Goal: Find specific page/section: Find specific page/section

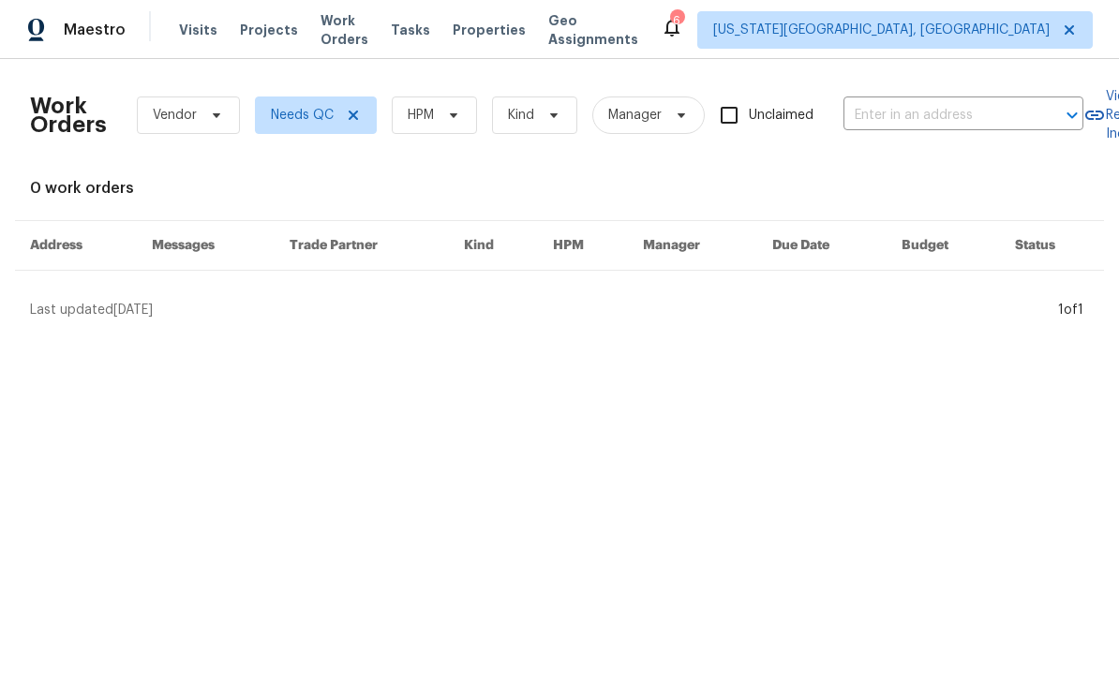
click at [517, 27] on span "Properties" at bounding box center [489, 30] width 73 height 19
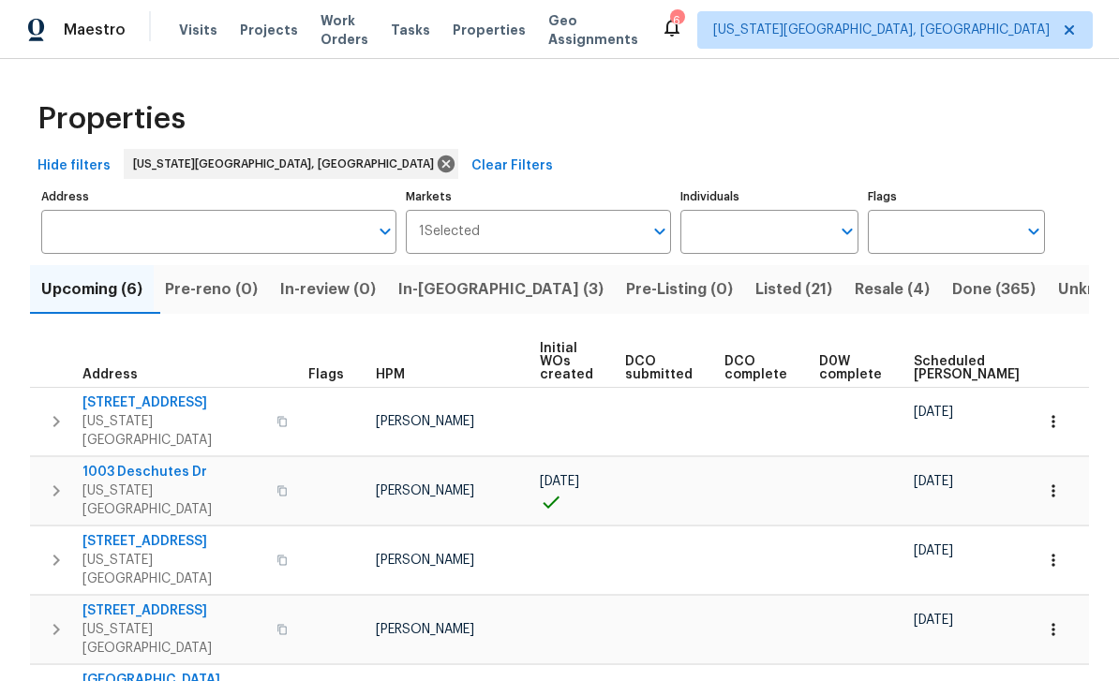
click at [471, 286] on span "In-[GEOGRAPHIC_DATA] (3)" at bounding box center [500, 289] width 205 height 26
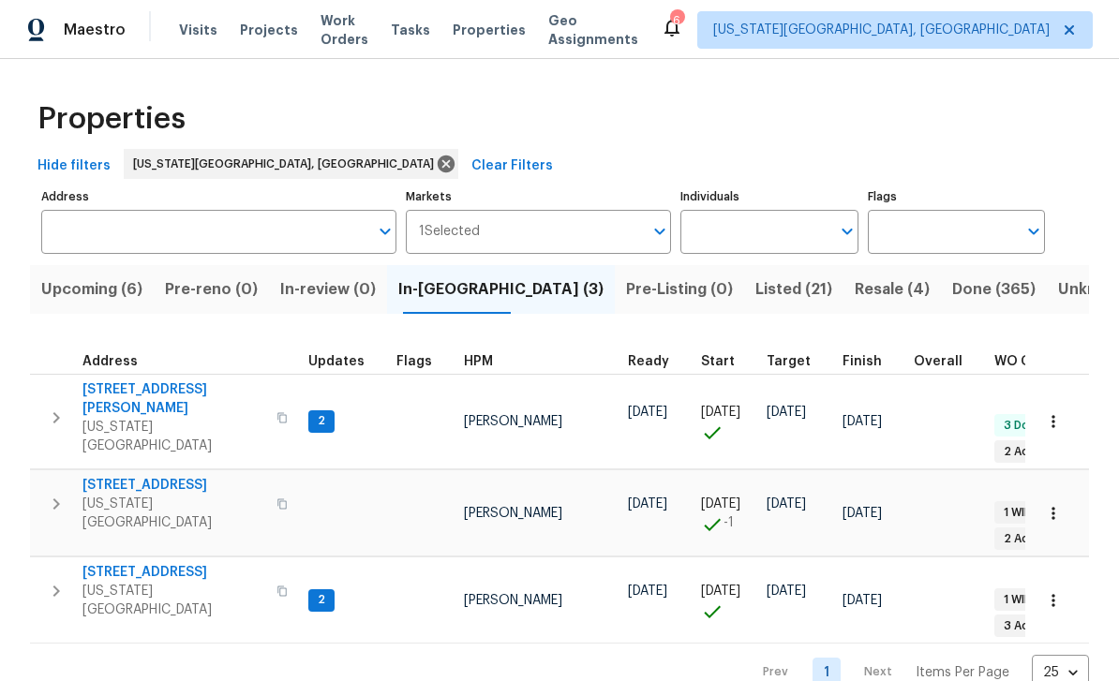
click at [155, 394] on span "[STREET_ADDRESS][PERSON_NAME]" at bounding box center [173, 398] width 183 height 37
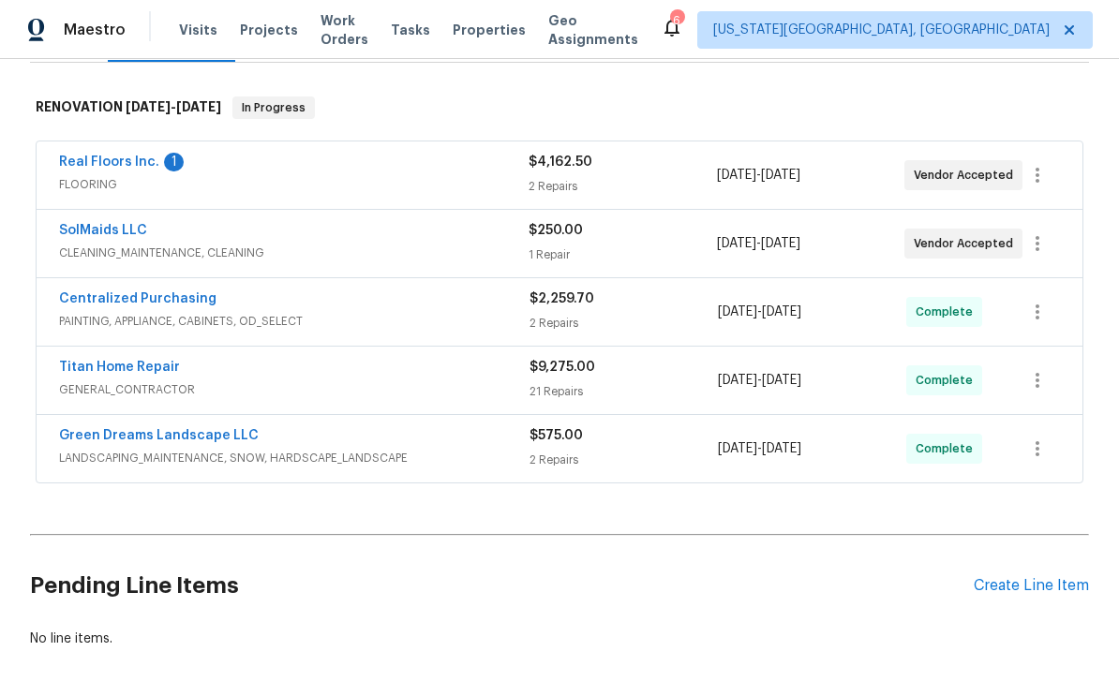
scroll to position [311, 0]
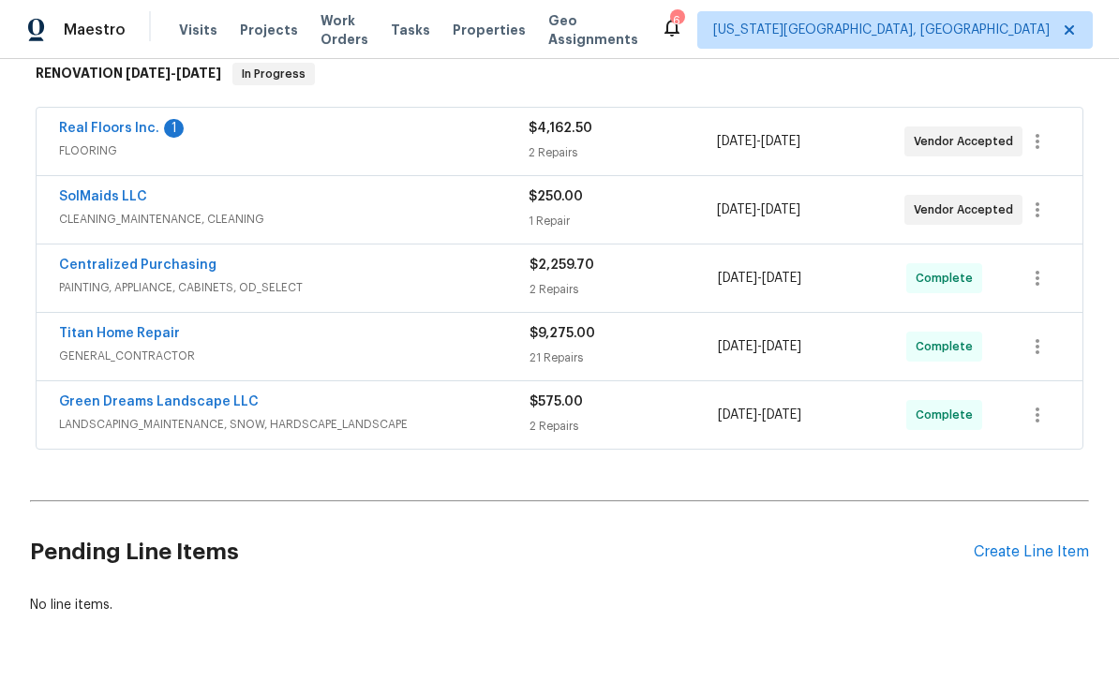
click at [697, 216] on div "1 Repair" at bounding box center [621, 221] width 187 height 19
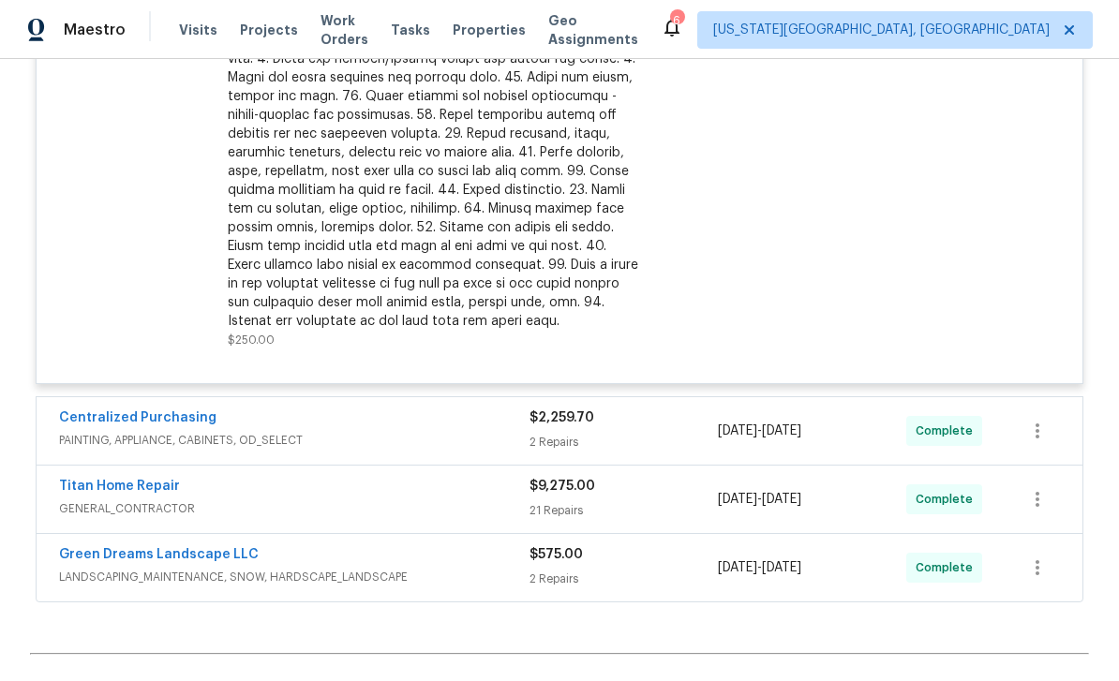
scroll to position [381, 0]
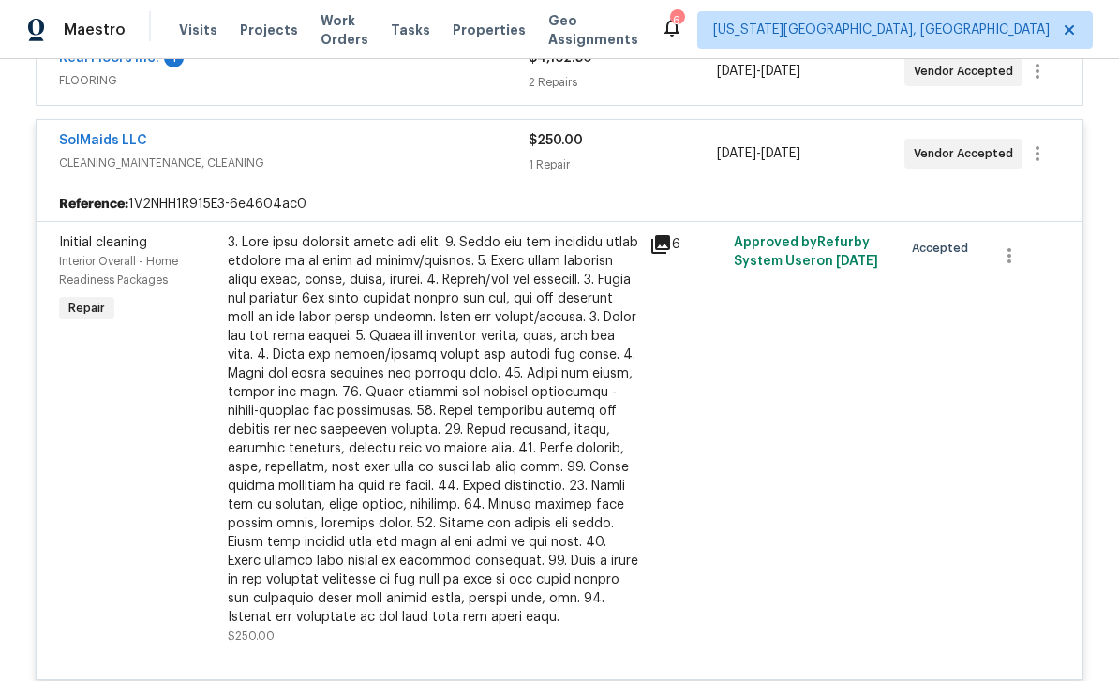
click at [586, 422] on div at bounding box center [433, 430] width 410 height 394
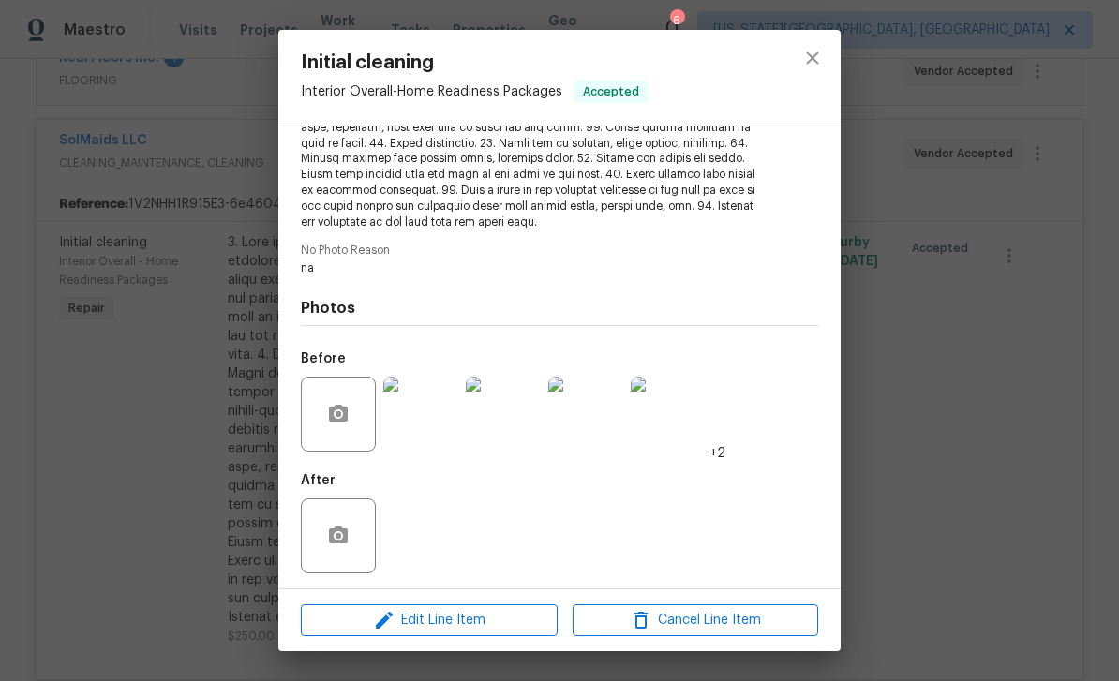
scroll to position [364, 0]
click at [404, 409] on img at bounding box center [420, 416] width 75 height 75
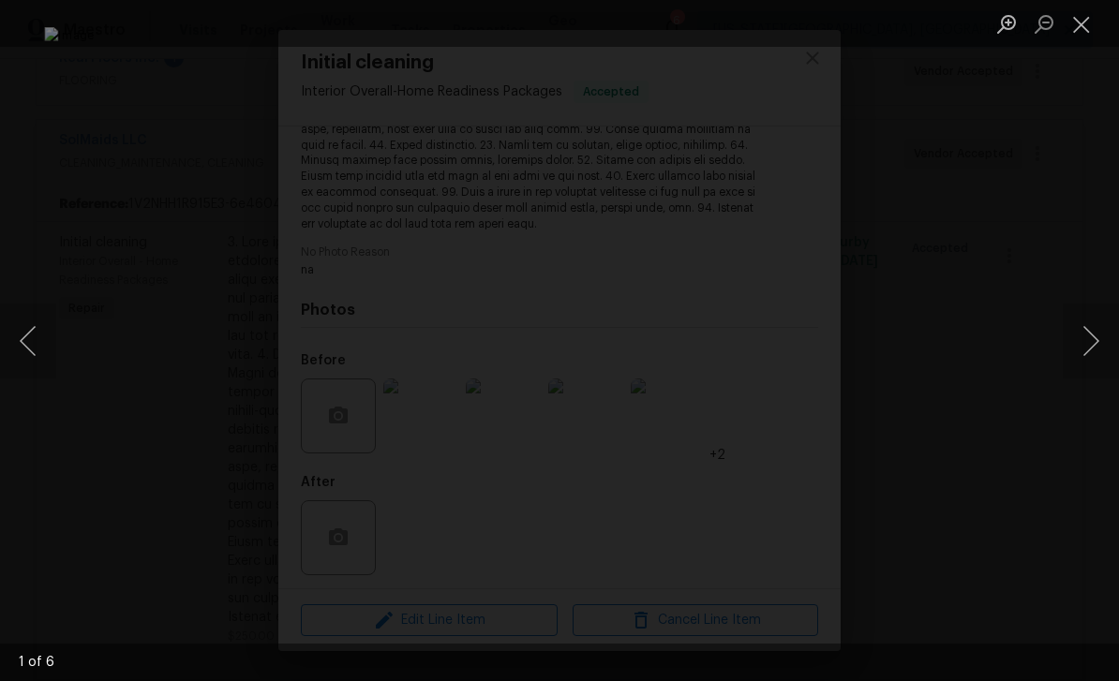
click at [1082, 333] on button "Next image" at bounding box center [1091, 341] width 56 height 75
click at [1085, 363] on button "Next image" at bounding box center [1091, 341] width 56 height 75
click at [1080, 358] on button "Next image" at bounding box center [1091, 341] width 56 height 75
click at [1080, 356] on button "Next image" at bounding box center [1091, 341] width 56 height 75
click at [1081, 347] on button "Next image" at bounding box center [1091, 341] width 56 height 75
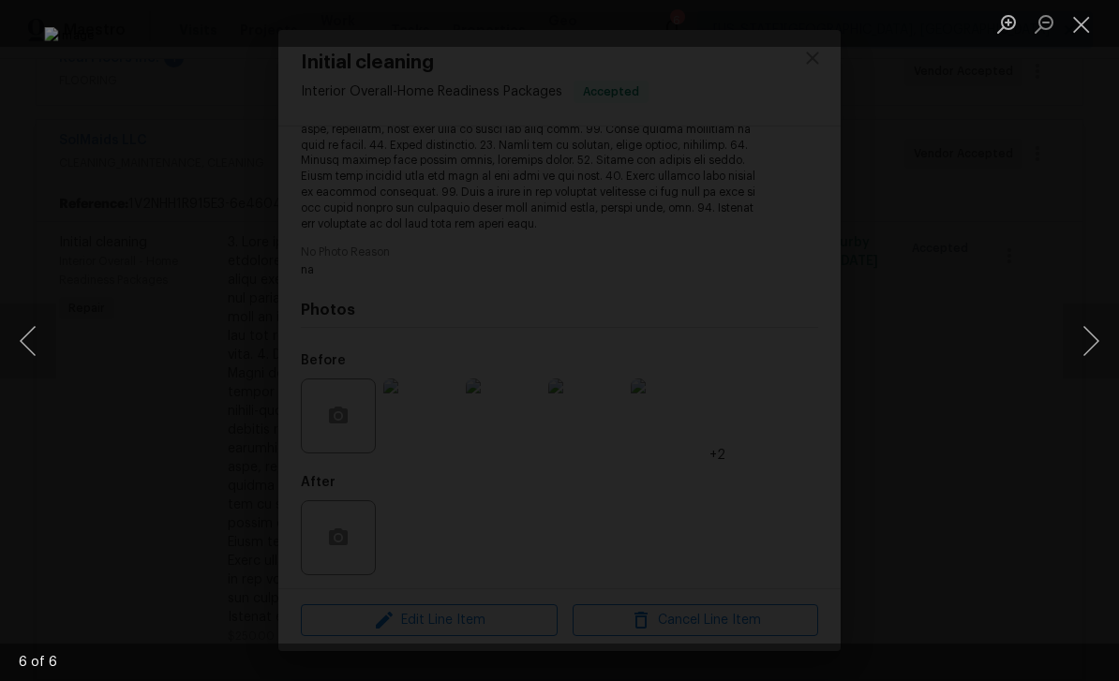
click at [1073, 31] on button "Close lightbox" at bounding box center [1081, 23] width 37 height 33
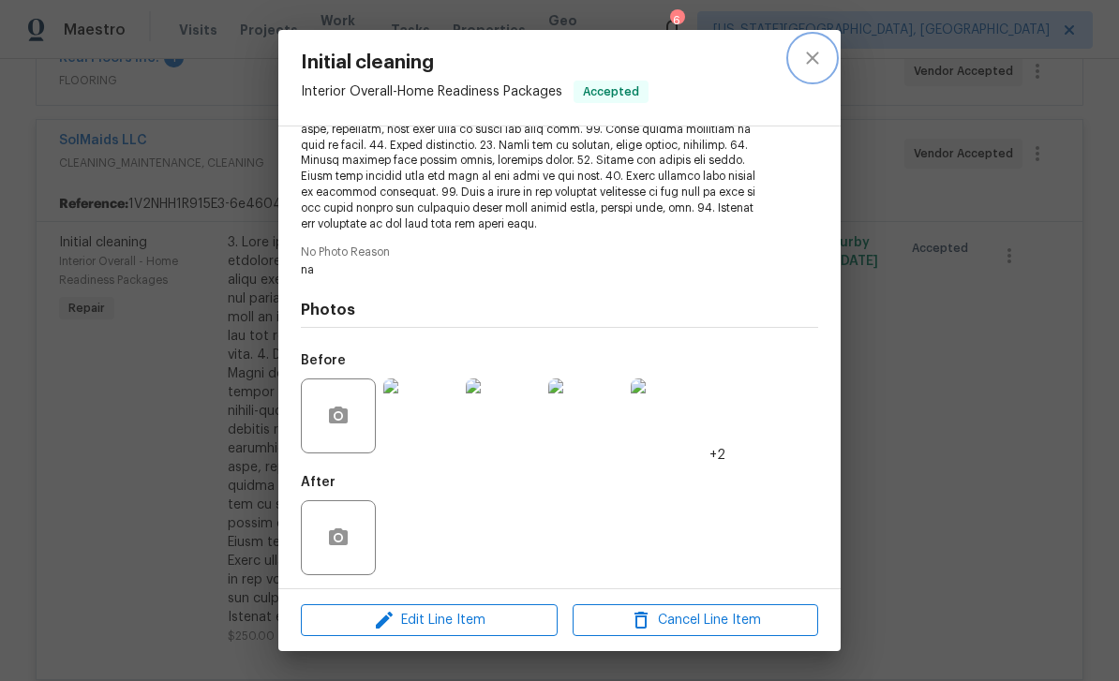
click at [805, 47] on icon "close" at bounding box center [812, 58] width 22 height 22
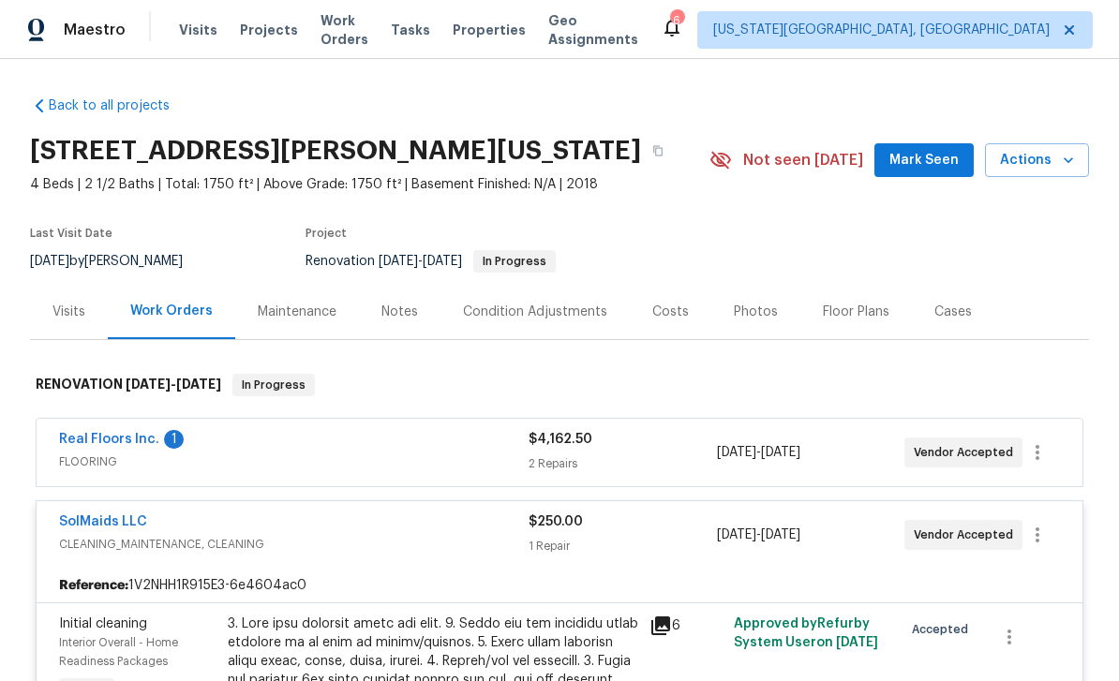
scroll to position [0, 0]
click at [931, 156] on span "Mark Seen" at bounding box center [923, 160] width 69 height 23
click at [430, 28] on span "Tasks" at bounding box center [410, 29] width 39 height 13
